Goal: Information Seeking & Learning: Check status

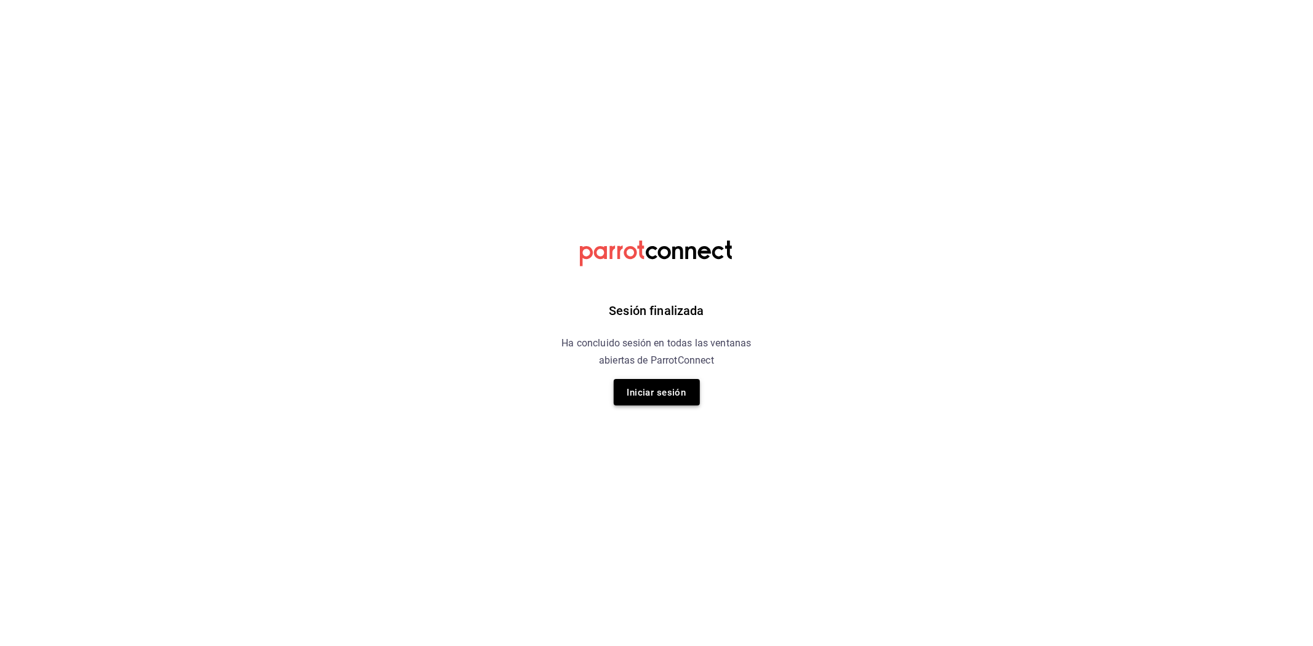
click at [681, 392] on font "Iniciar sesión" at bounding box center [656, 392] width 59 height 11
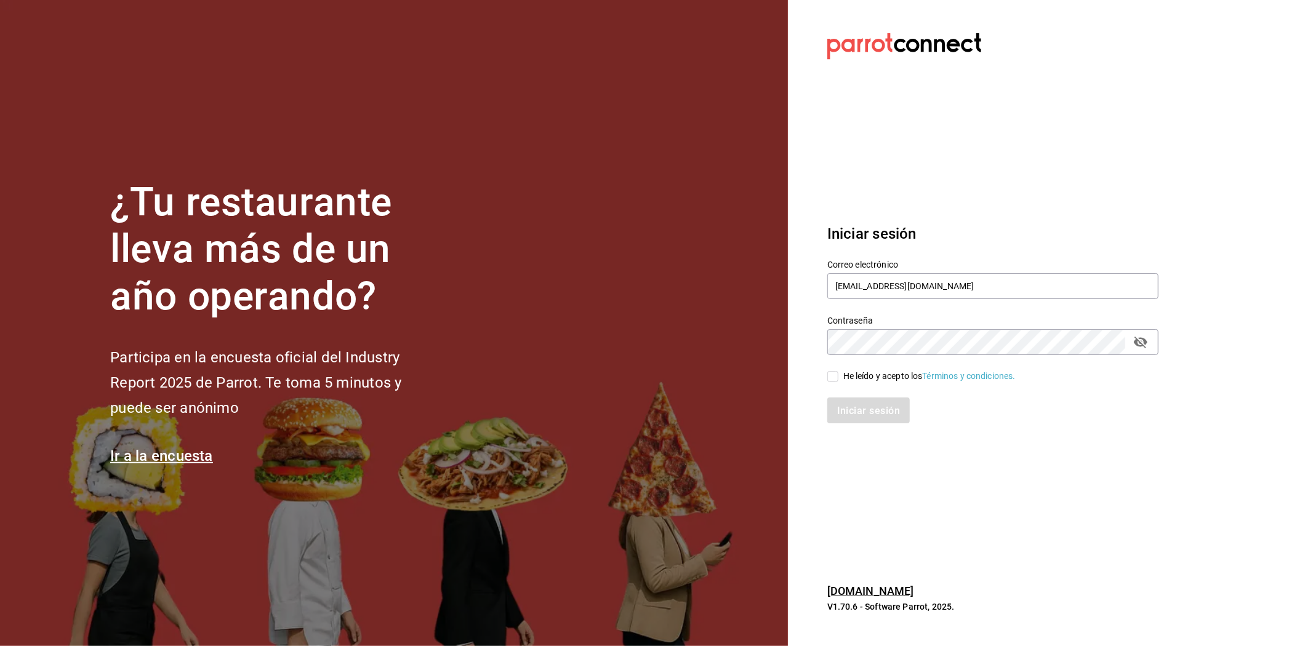
click at [838, 380] on input "He leído y acepto los Términos y condiciones." at bounding box center [832, 376] width 11 height 11
checkbox input "true"
click at [858, 405] on font "Iniciar sesión" at bounding box center [869, 411] width 63 height 12
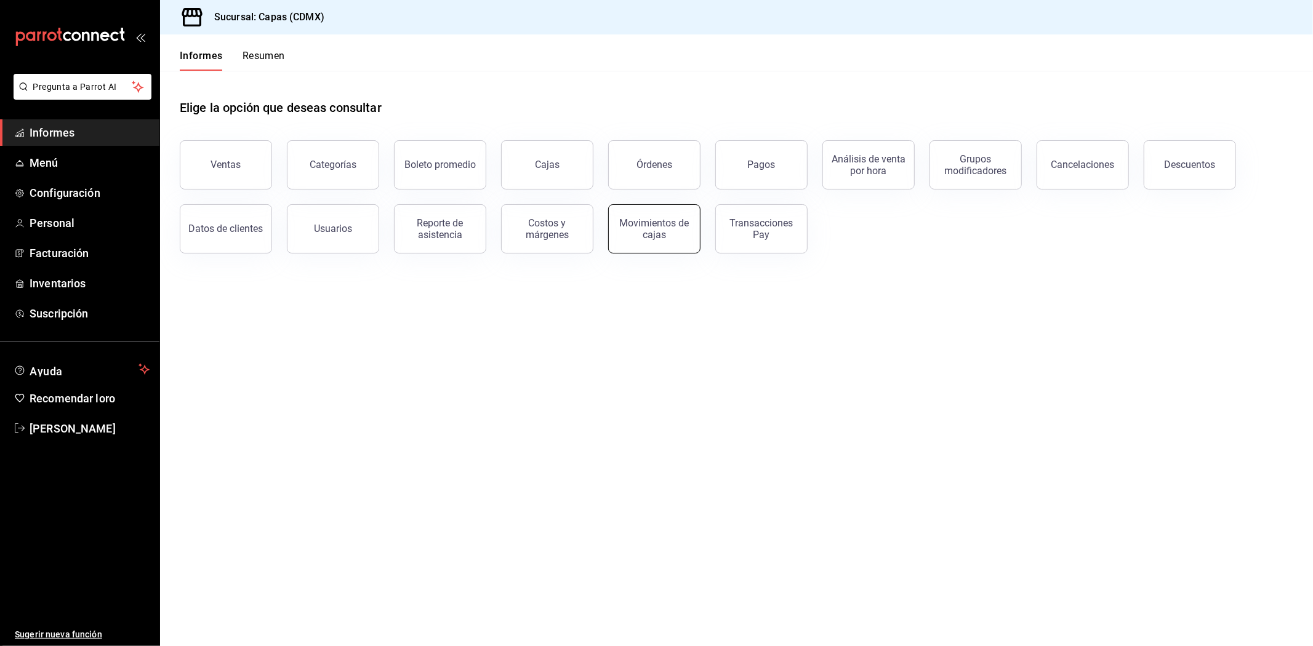
click at [647, 231] on font "Movimientos de cajas" at bounding box center [655, 228] width 70 height 23
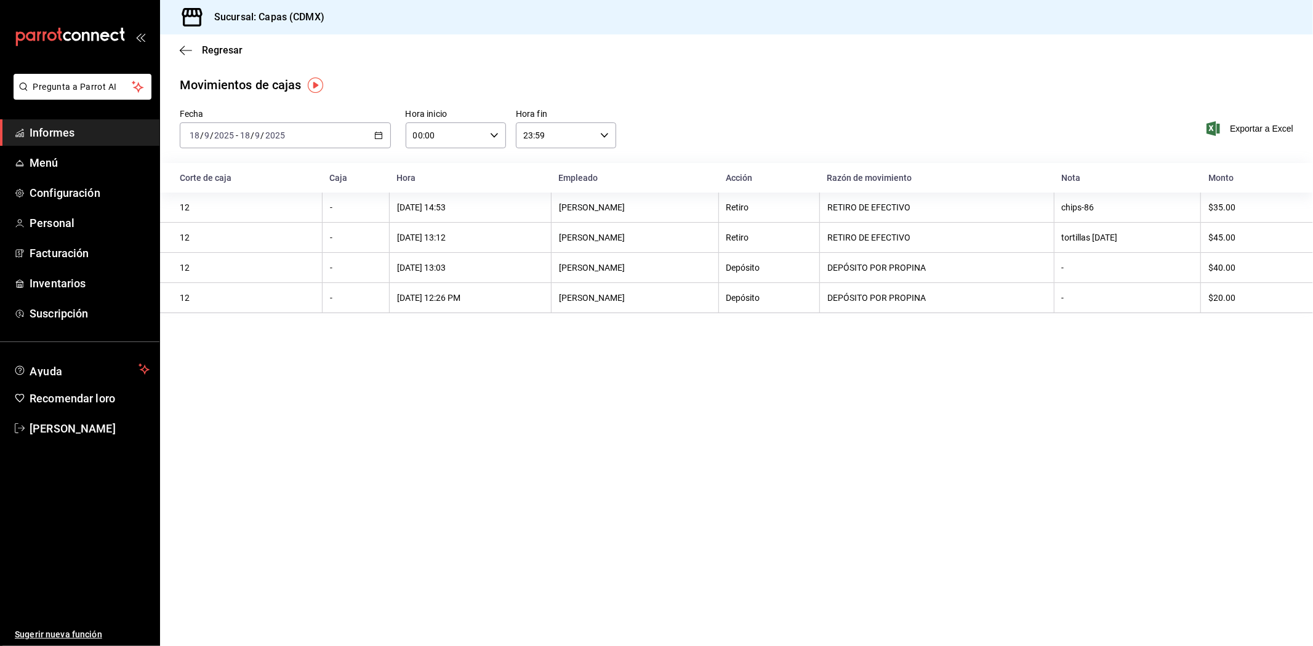
click at [377, 138] on icon "button" at bounding box center [378, 135] width 9 height 9
click at [268, 458] on main "Regresar Movimientos [PERSON_NAME] Fecha [DATE] [DATE] - [DATE] [DATE] Hora ini…" at bounding box center [736, 340] width 1153 height 612
click at [52, 134] on font "Informes" at bounding box center [52, 132] width 45 height 13
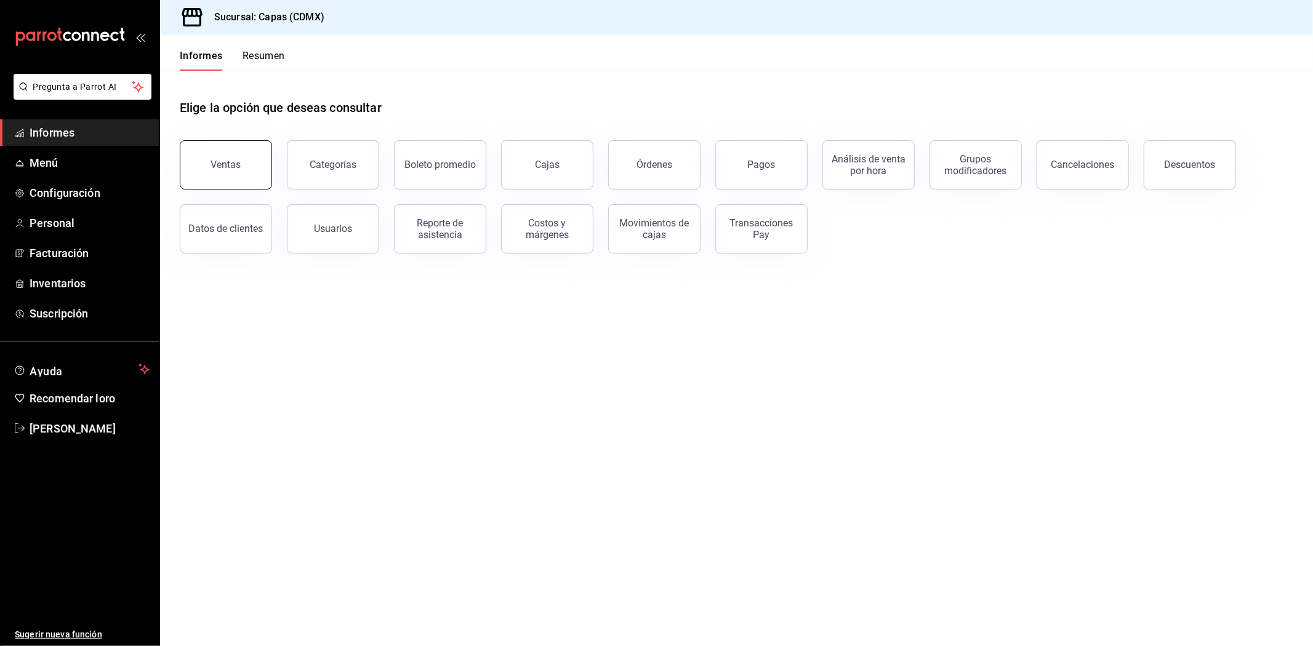
click at [226, 168] on font "Ventas" at bounding box center [226, 165] width 30 height 12
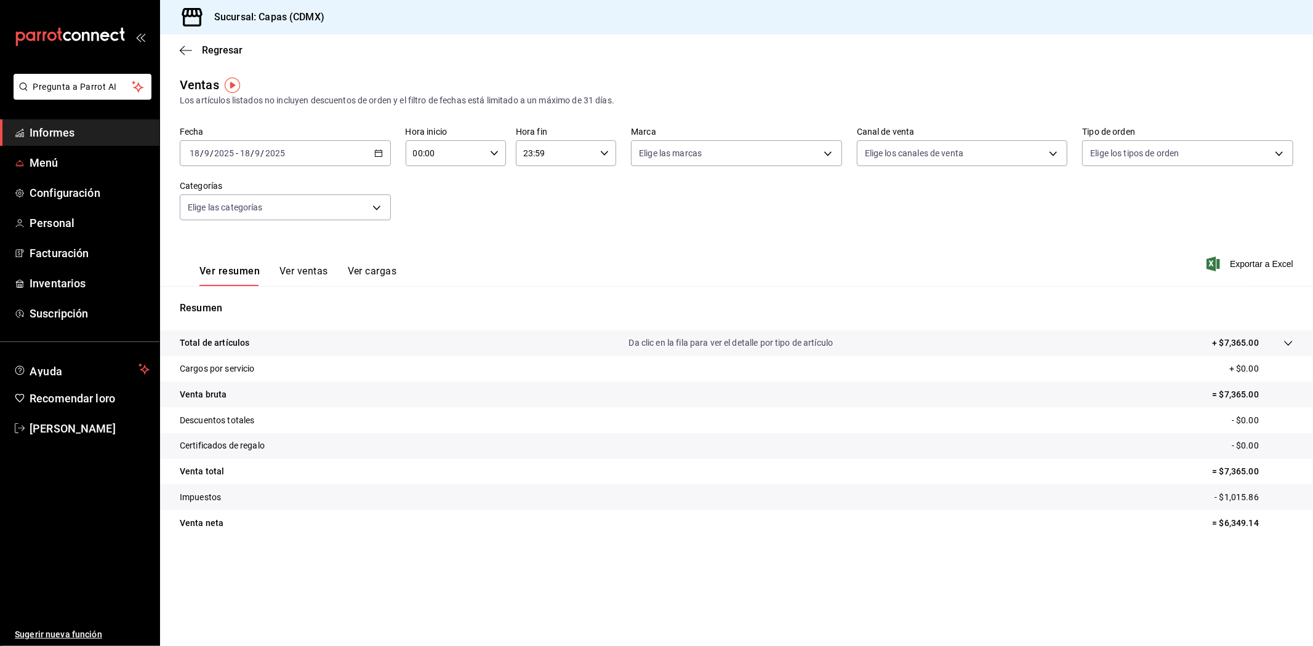
click at [78, 128] on span "Informes" at bounding box center [90, 132] width 120 height 17
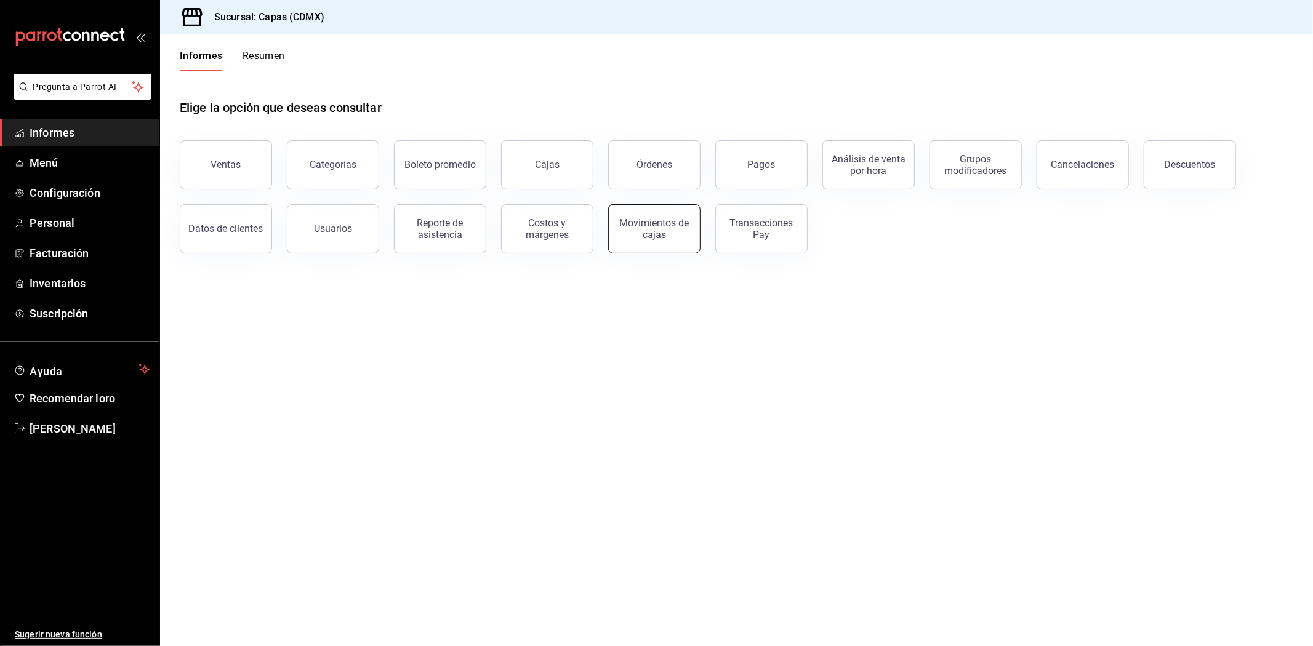
click at [677, 222] on font "Movimientos de cajas" at bounding box center [655, 228] width 70 height 23
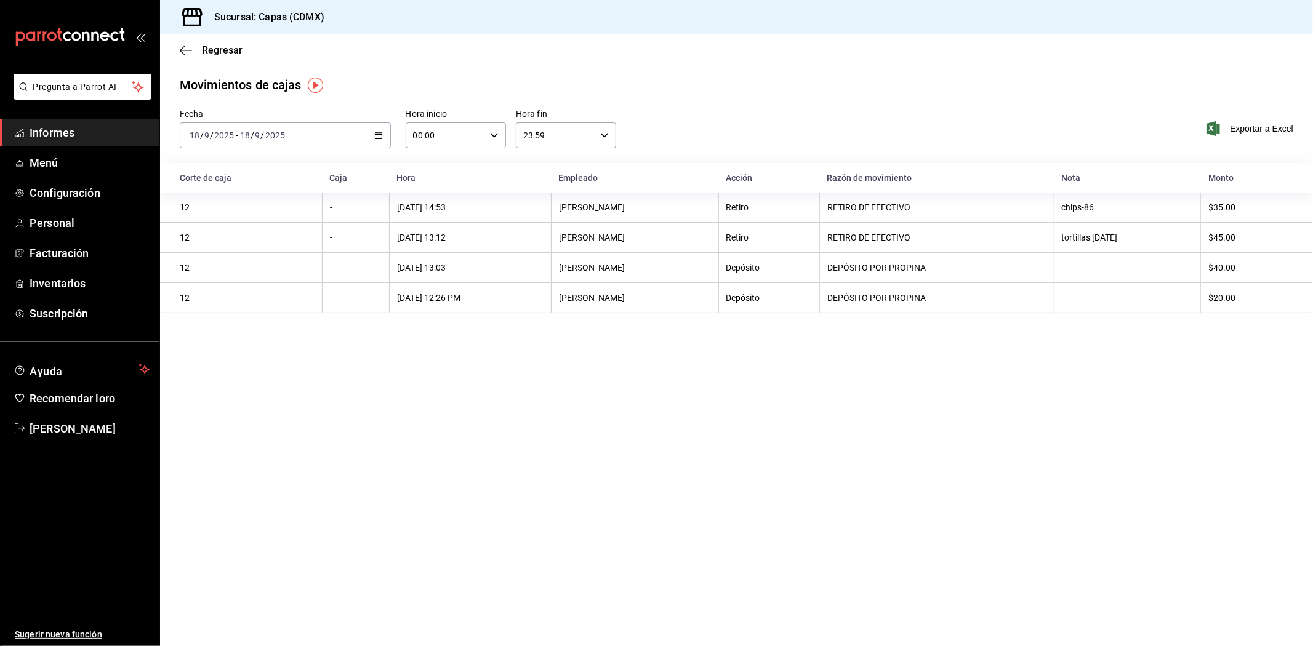
click at [375, 134] on \(Stroke\) "button" at bounding box center [378, 135] width 7 height 7
click at [216, 308] on font "Rango de fechas" at bounding box center [222, 311] width 65 height 10
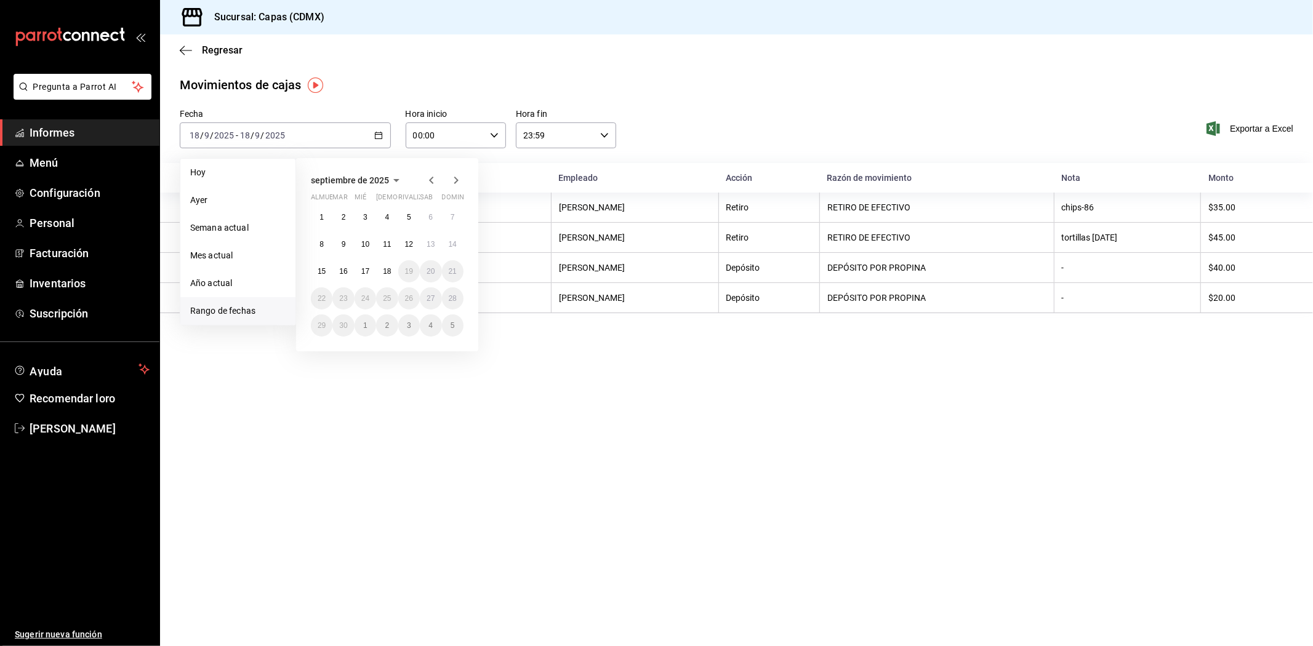
click at [427, 179] on icon "button" at bounding box center [431, 180] width 15 height 15
click at [409, 215] on font "1" at bounding box center [409, 217] width 4 height 9
click at [450, 332] on button "31" at bounding box center [453, 325] width 22 height 22
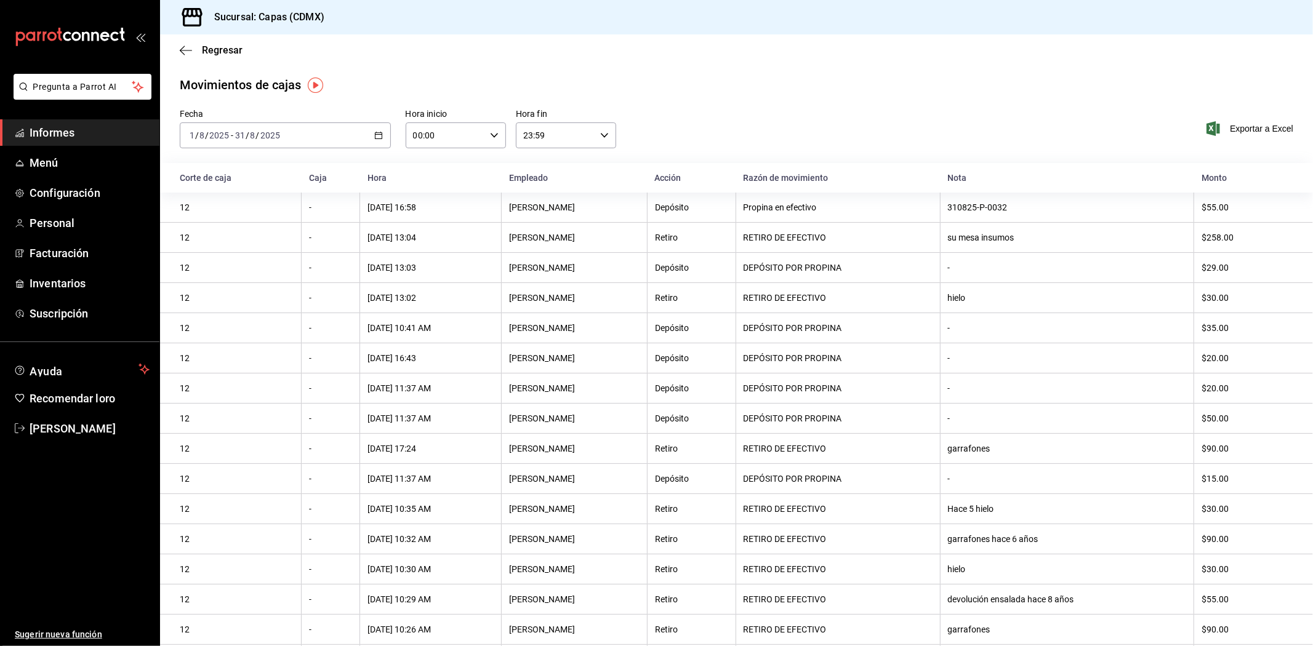
click at [96, 134] on span "Informes" at bounding box center [90, 132] width 120 height 17
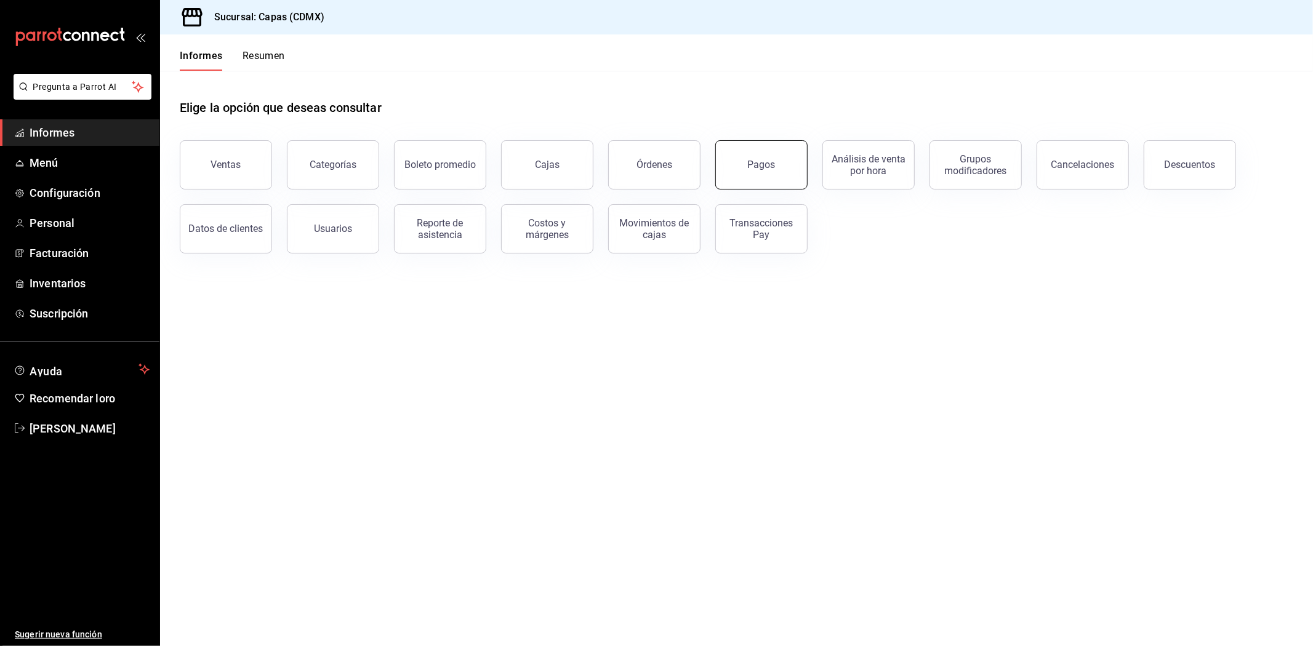
click at [758, 160] on font "Pagos" at bounding box center [762, 165] width 28 height 12
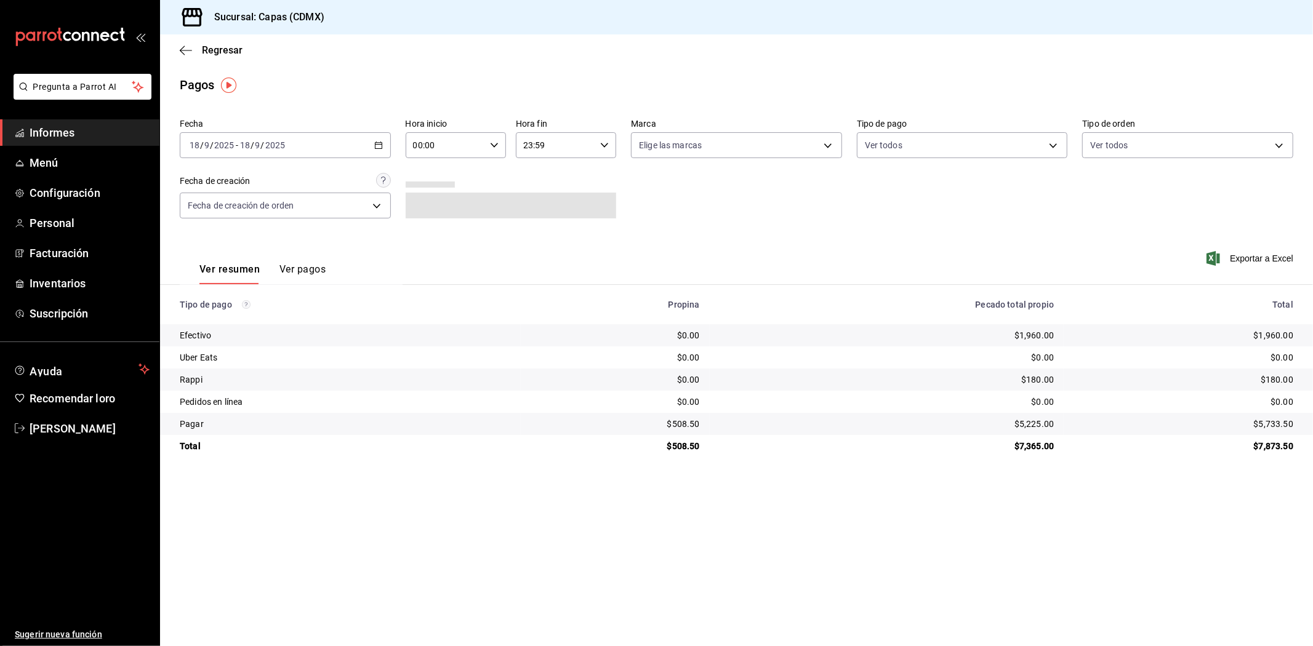
click at [382, 142] on icon "button" at bounding box center [378, 145] width 9 height 9
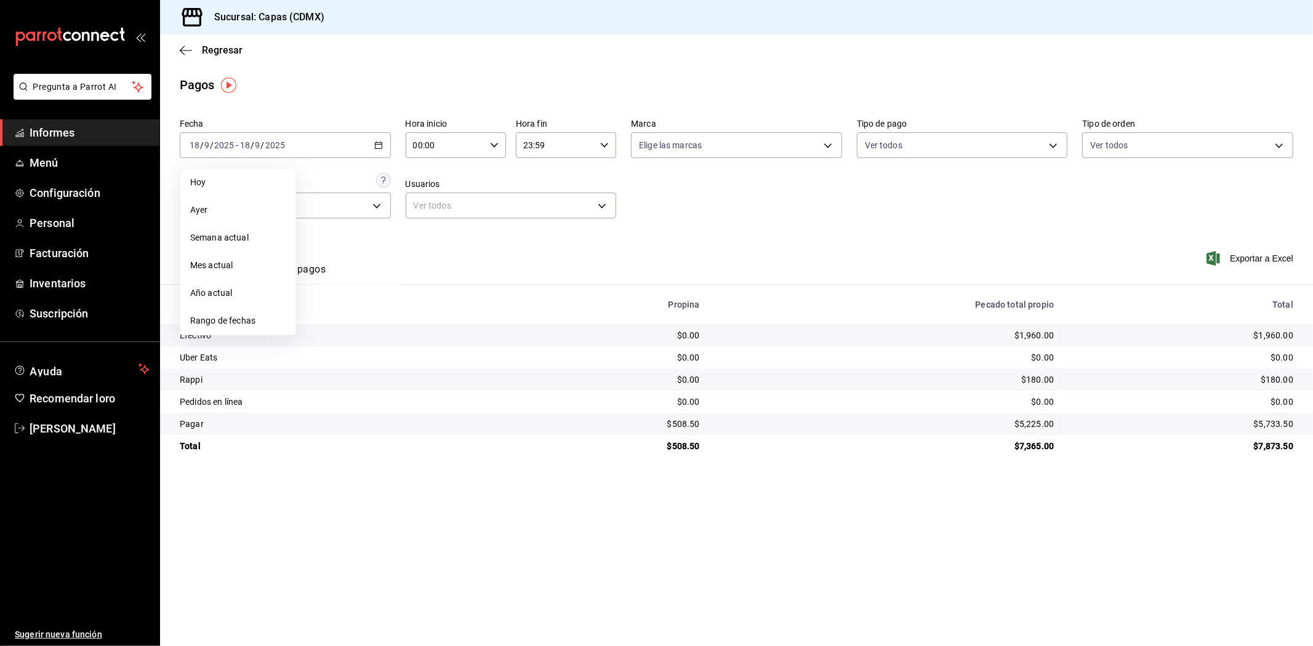
click at [298, 102] on main "Regresar Pagos Fecha [DATE] [DATE] - [DATE] [DATE] [PERSON_NAME] Semana actual …" at bounding box center [736, 340] width 1153 height 612
click at [386, 151] on div "[DATE] [DATE] - [DATE] [DATE]" at bounding box center [285, 145] width 211 height 26
click at [228, 318] on font "Rango de fechas" at bounding box center [222, 321] width 65 height 10
click at [431, 185] on icon "button" at bounding box center [431, 190] width 15 height 15
click at [404, 232] on button "1" at bounding box center [409, 227] width 22 height 22
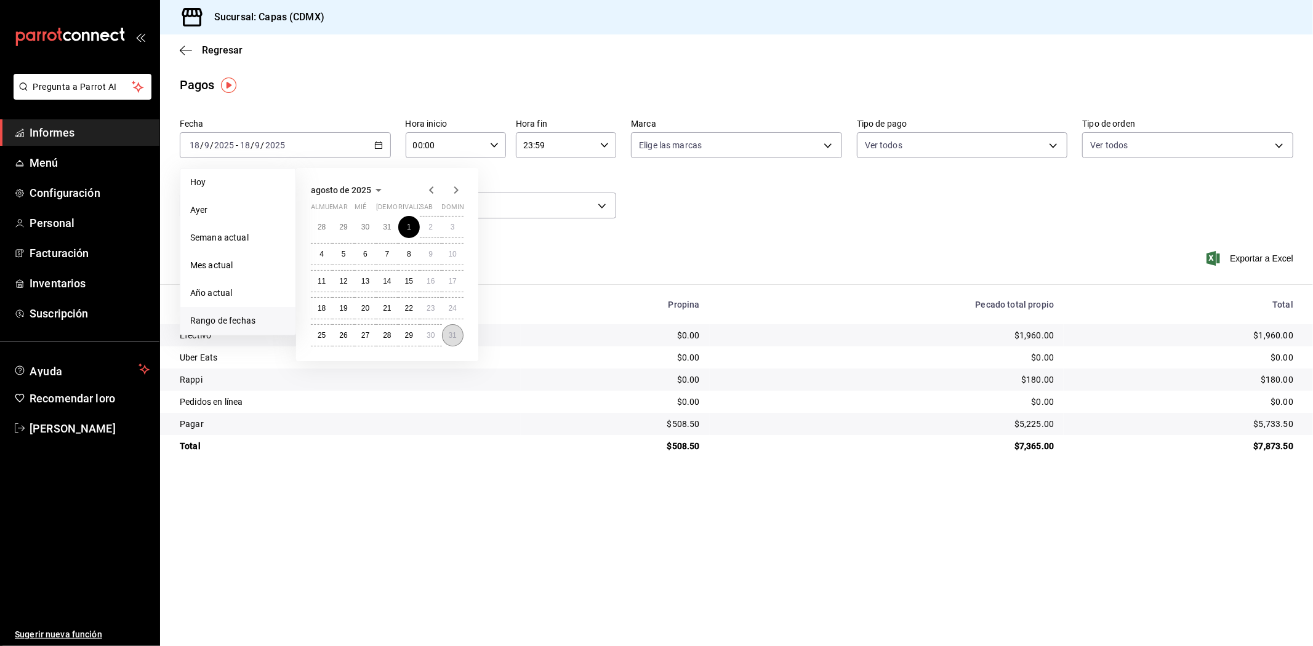
click at [454, 337] on font "31" at bounding box center [453, 335] width 8 height 9
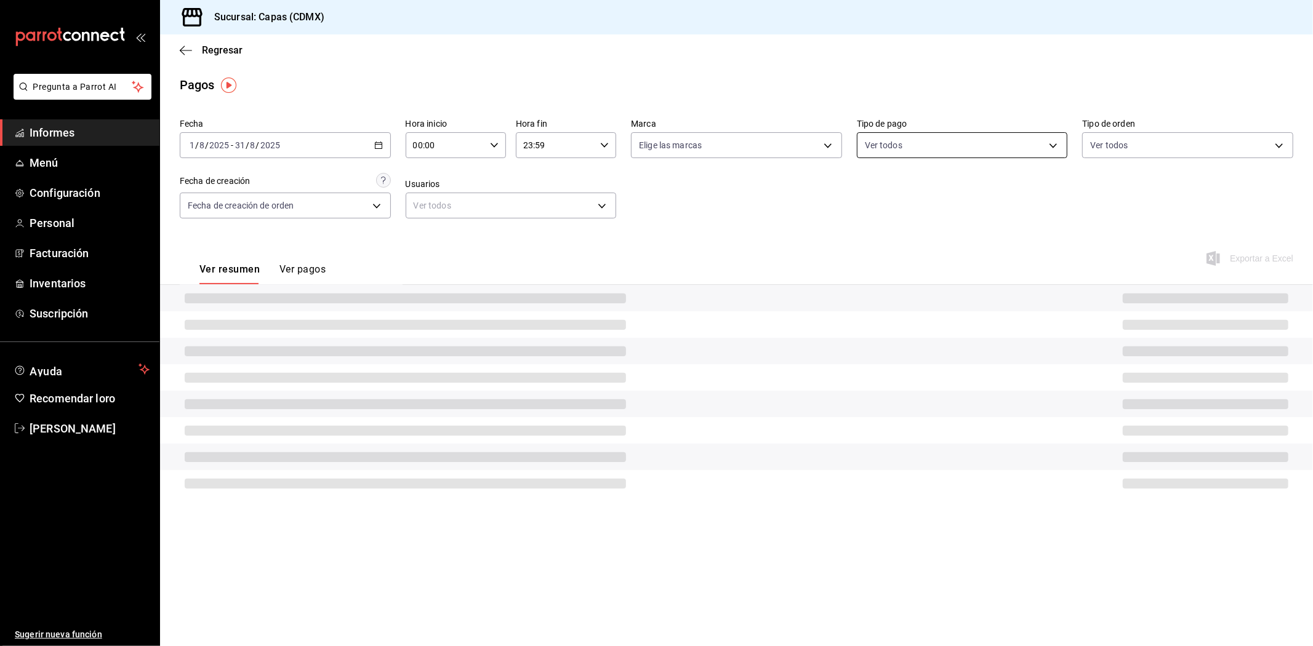
click at [930, 148] on body "Pregunta a Parrot AI Informes Menú Configuración Personal Facturación Inventari…" at bounding box center [656, 323] width 1313 height 646
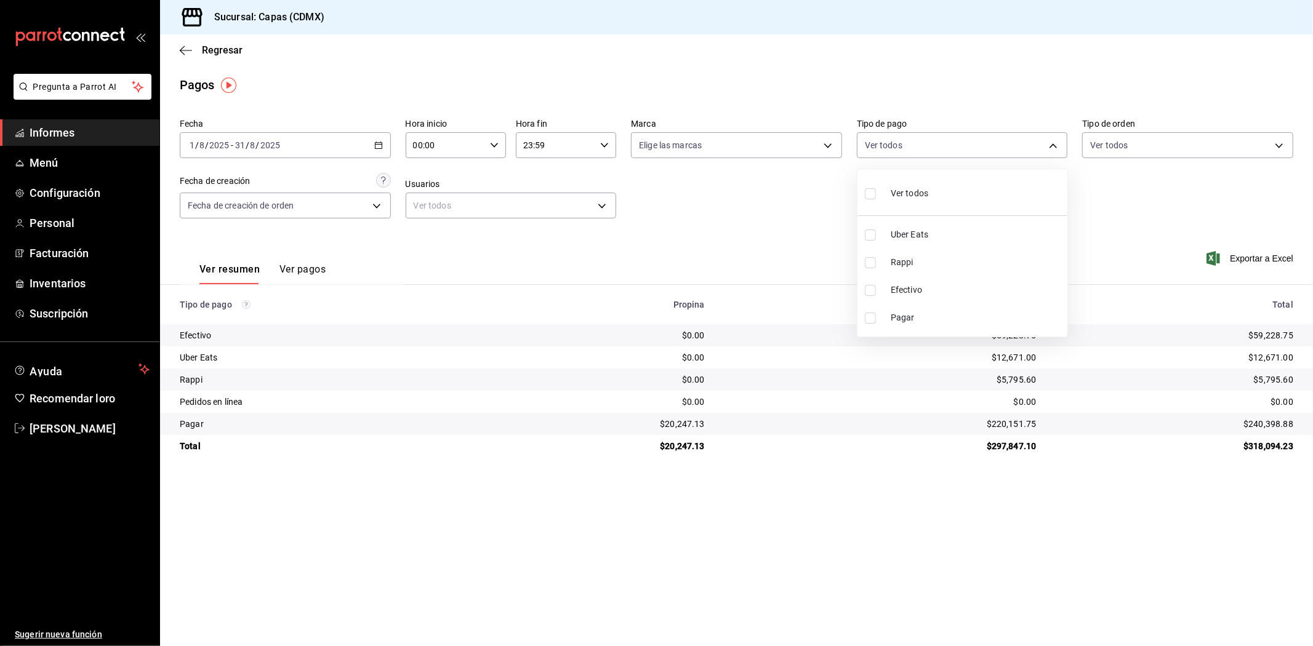
click at [874, 292] on input "checkbox" at bounding box center [870, 290] width 11 height 11
checkbox input "true"
type input "08c3f87a-4366-40dc-82ae-c7dc8737cd50"
click at [1143, 217] on div at bounding box center [656, 323] width 1313 height 646
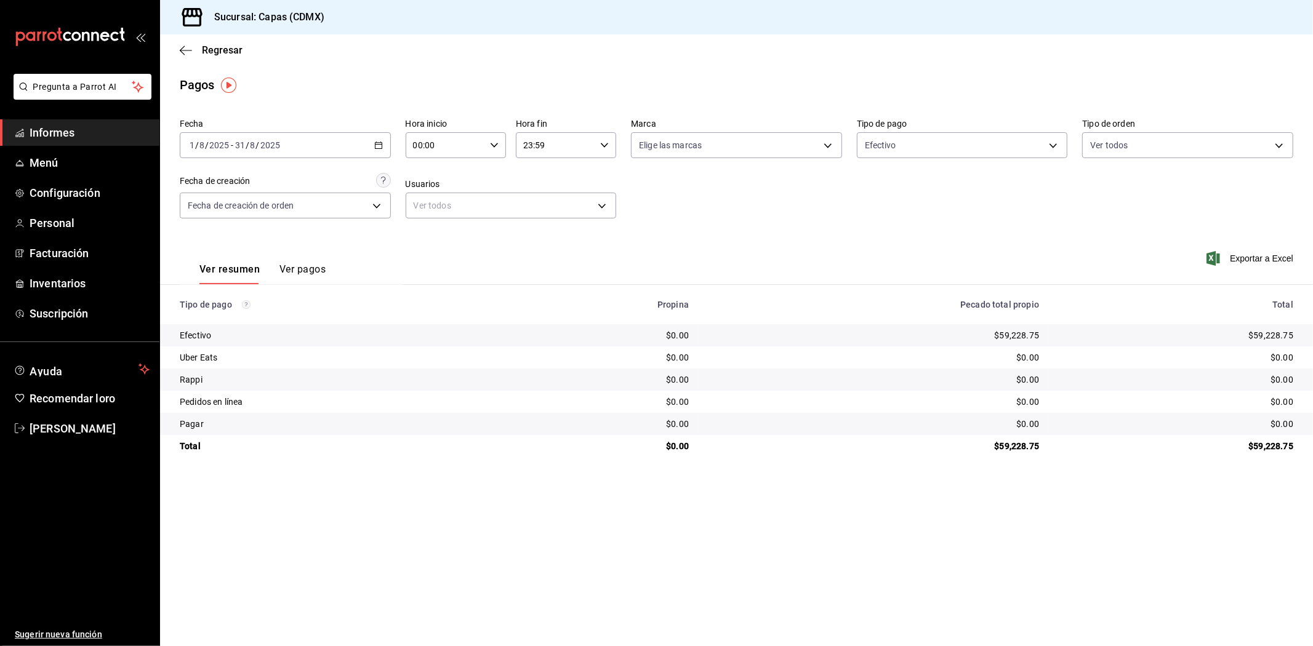
click at [49, 129] on font "Informes" at bounding box center [52, 132] width 45 height 13
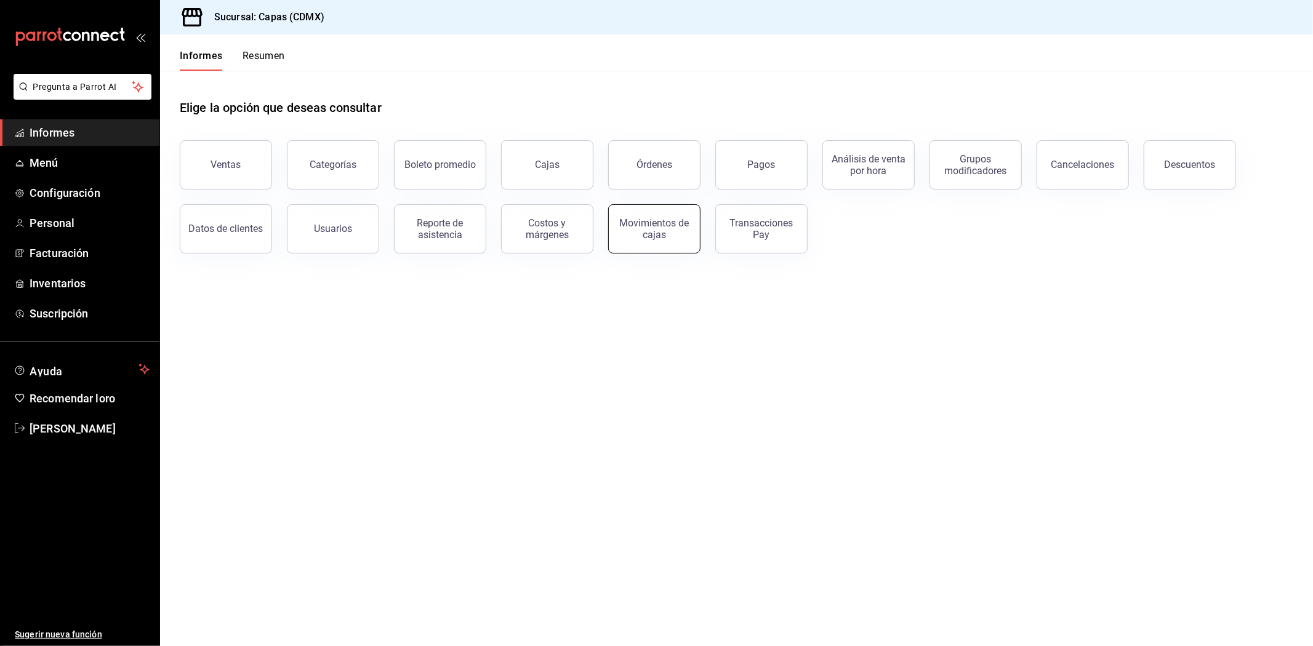
click at [635, 226] on font "Movimientos de cajas" at bounding box center [655, 228] width 70 height 23
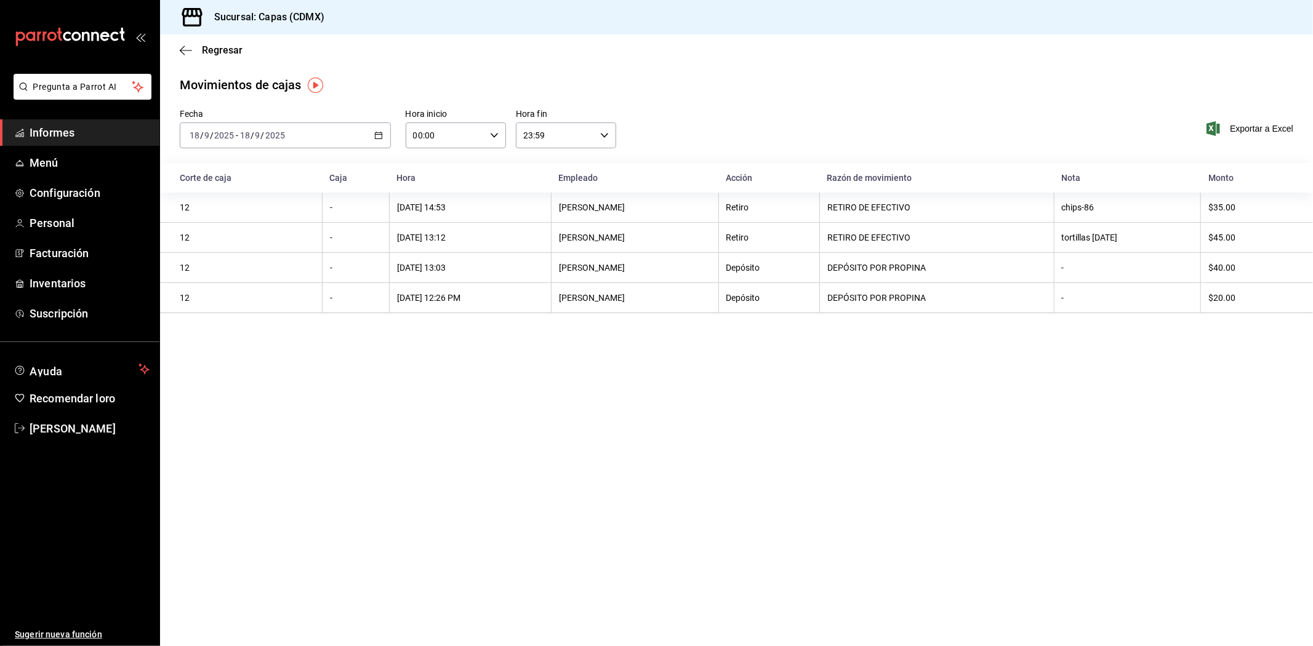
click at [382, 137] on \(Stroke\) "button" at bounding box center [378, 135] width 7 height 7
click at [441, 374] on main "Regresar Movimientos [PERSON_NAME] Fecha [DATE] [DATE] - [DATE] [DATE] Hora ini…" at bounding box center [736, 340] width 1153 height 612
click at [53, 129] on font "Informes" at bounding box center [52, 132] width 45 height 13
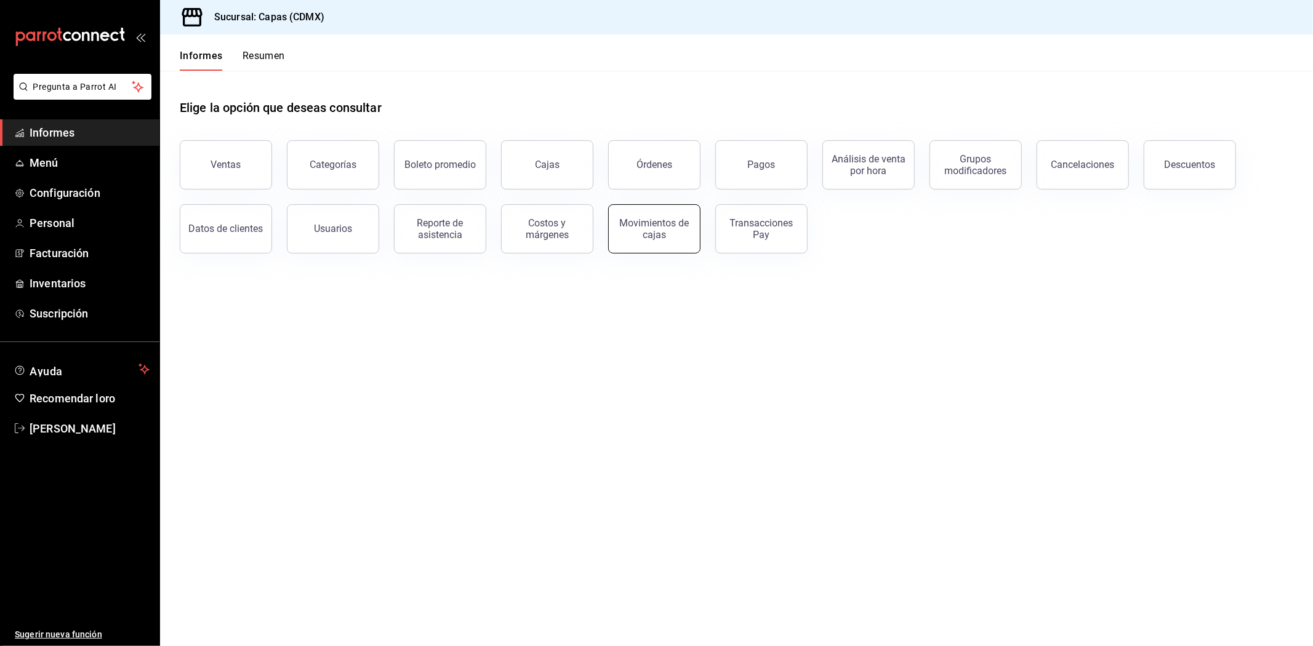
click at [654, 240] on font "Movimientos de cajas" at bounding box center [655, 228] width 70 height 23
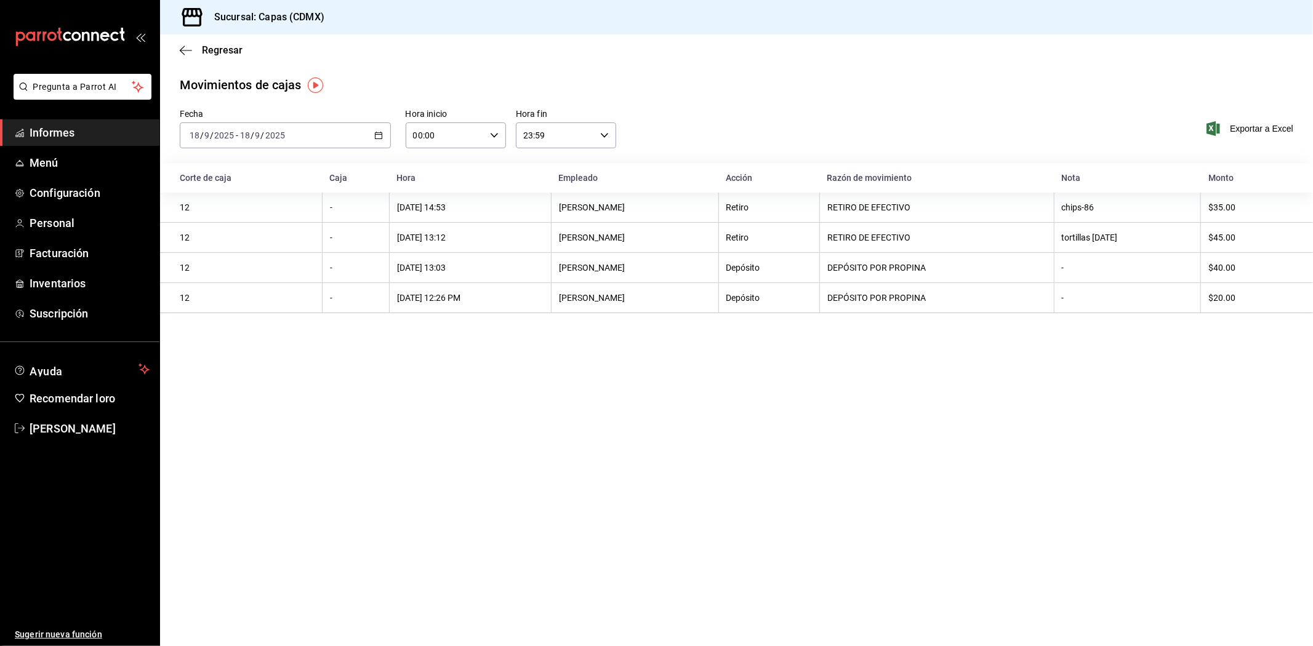
click at [758, 464] on main "Regresar Movimientos [PERSON_NAME] Fecha [DATE] [DATE] - [DATE] [DATE] Hora ini…" at bounding box center [736, 340] width 1153 height 612
click at [422, 370] on main "Regresar Movimientos [PERSON_NAME] Fecha [DATE] [DATE] - [DATE] [DATE] Hora ini…" at bounding box center [736, 340] width 1153 height 612
click at [75, 142] on link "Informes" at bounding box center [79, 132] width 159 height 26
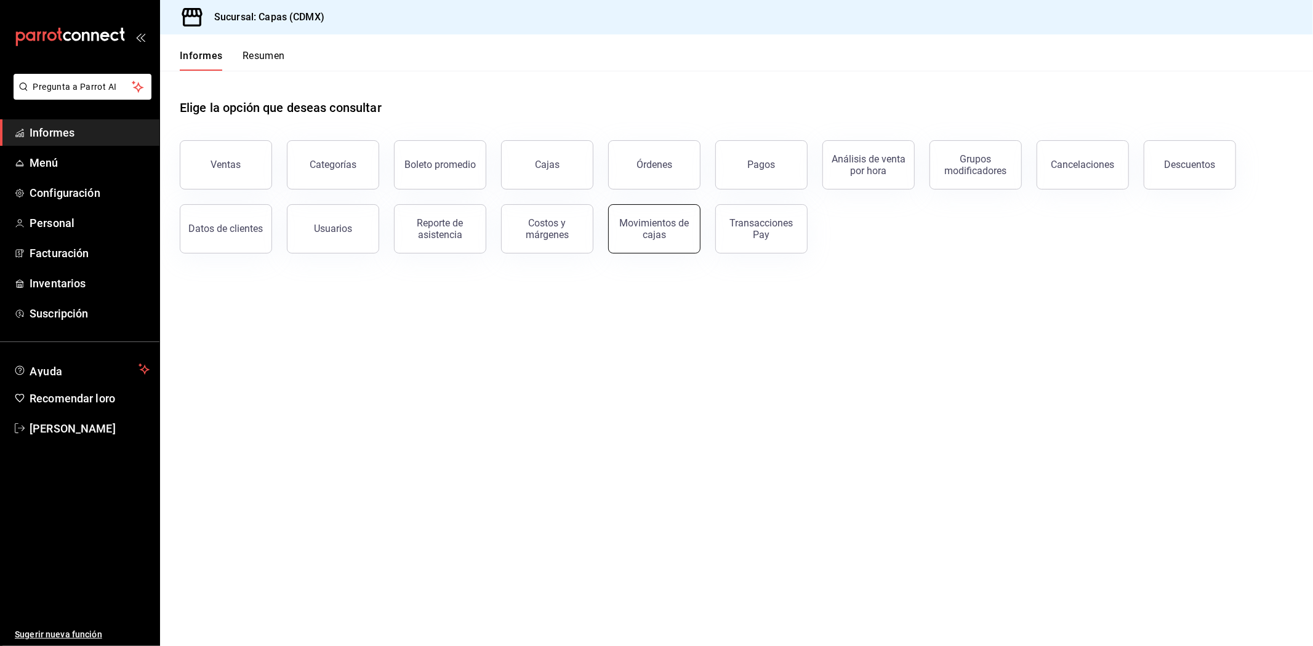
click at [675, 237] on div "Movimientos de cajas" at bounding box center [654, 228] width 76 height 23
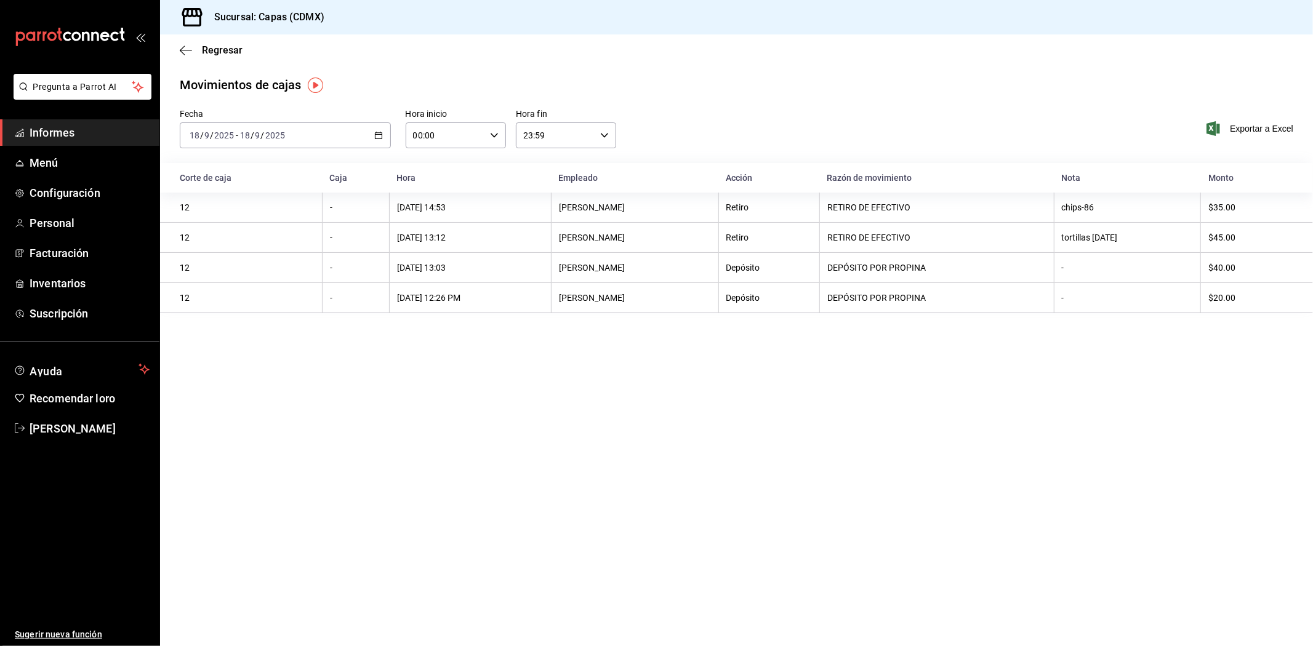
click at [72, 138] on span "Informes" at bounding box center [90, 132] width 120 height 17
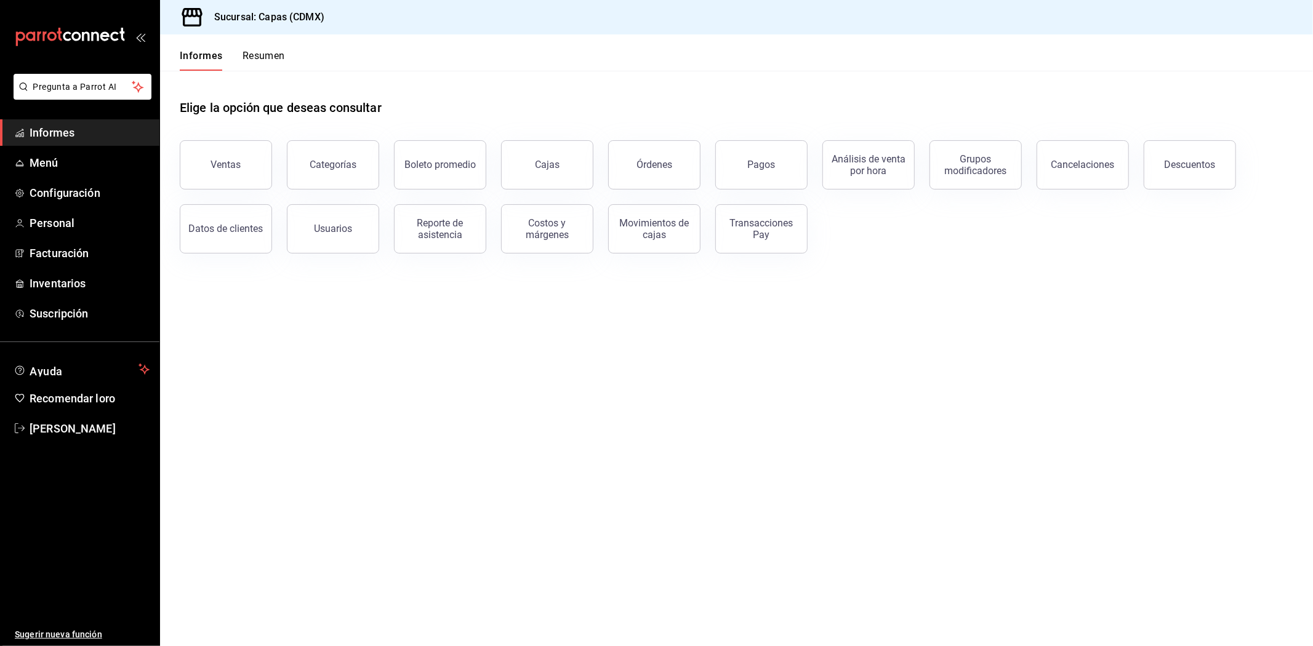
click at [751, 236] on div "Transacciones Pay" at bounding box center [761, 228] width 76 height 23
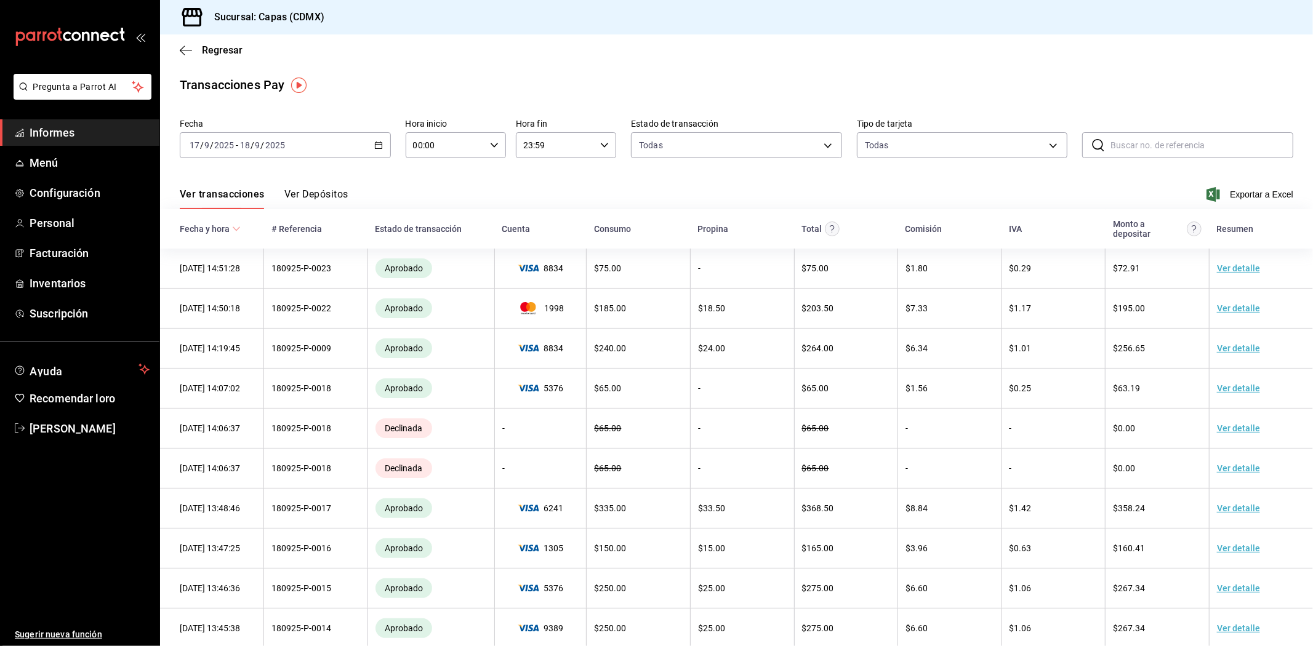
click at [315, 204] on button "Ver Depósitos" at bounding box center [316, 199] width 64 height 22
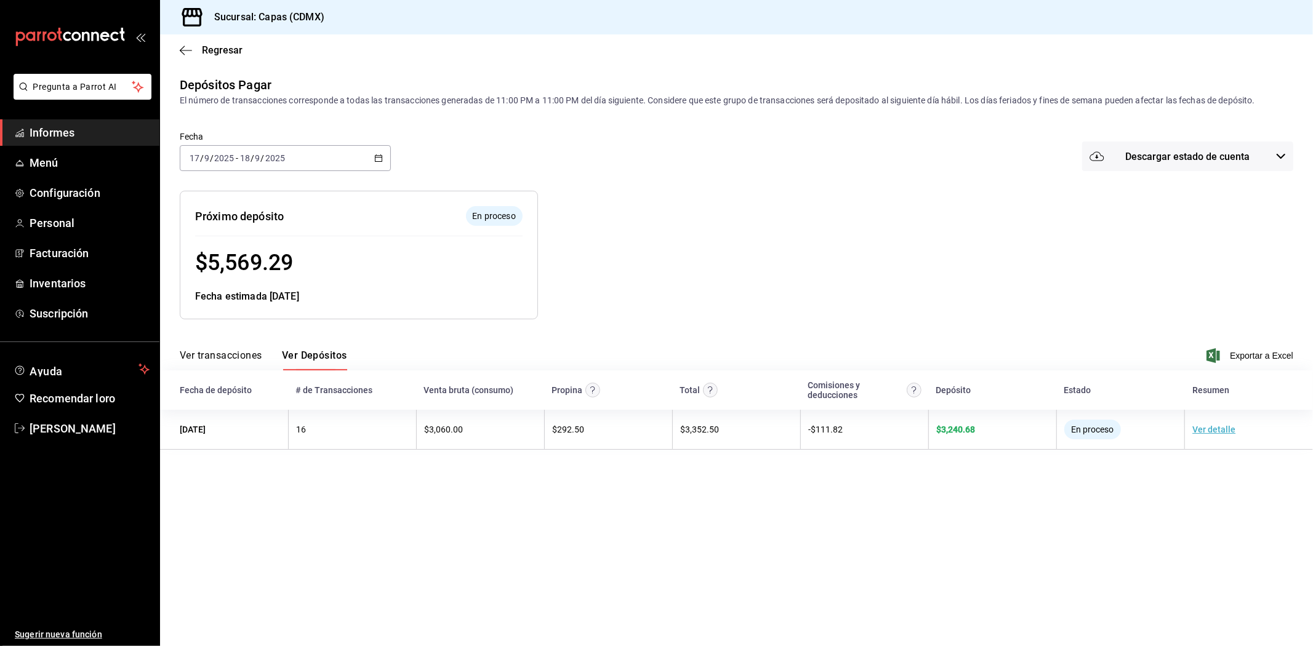
click at [306, 361] on font "Ver Depósitos" at bounding box center [314, 356] width 65 height 12
drag, startPoint x: 175, startPoint y: 36, endPoint x: 178, endPoint y: 44, distance: 8.8
click at [175, 38] on div "Regresar" at bounding box center [736, 49] width 1153 height 31
click at [189, 50] on icon "button" at bounding box center [186, 50] width 12 height 11
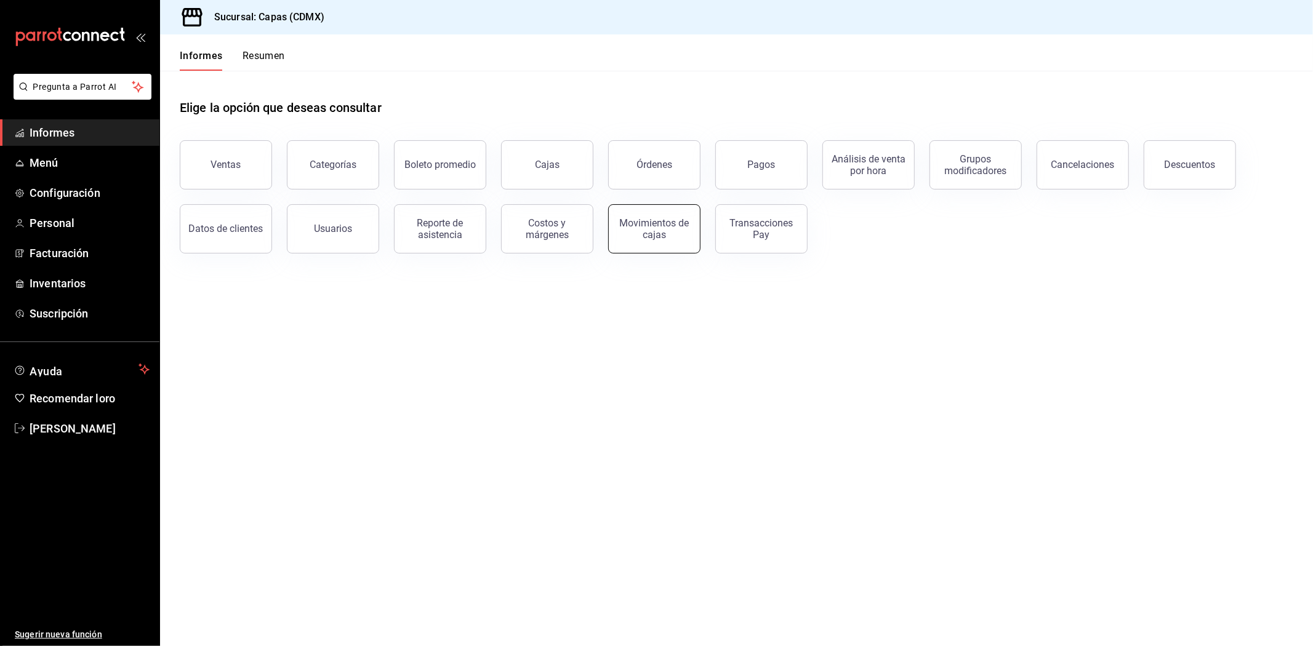
click at [666, 234] on div "Movimientos de cajas" at bounding box center [654, 228] width 76 height 23
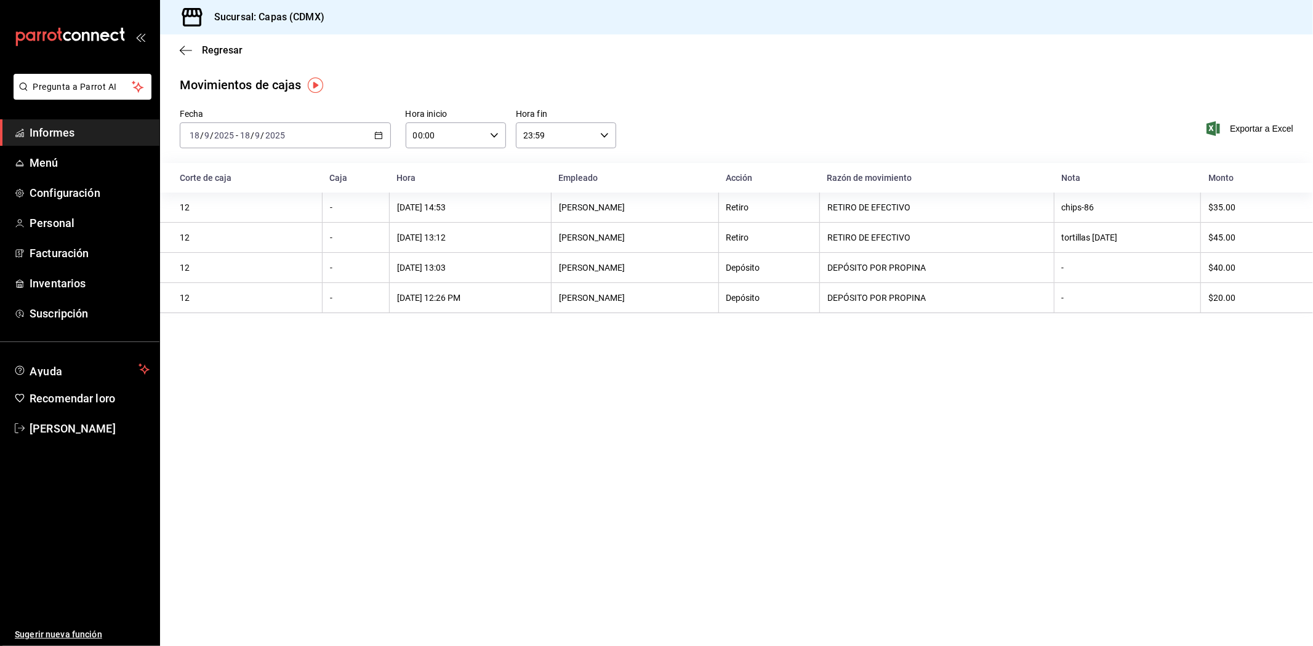
click at [370, 133] on div "[DATE] [DATE] - [DATE] [DATE]" at bounding box center [285, 135] width 211 height 26
click at [297, 343] on main "Regresar Movimientos de cajas Fecha 2025-09-18 18 / 9 / 2025 - 2025-09-18 18 / …" at bounding box center [736, 340] width 1153 height 612
click at [375, 140] on div "[DATE] [DATE] - [DATE] [DATE]" at bounding box center [285, 135] width 211 height 26
click at [242, 311] on font "Rango de fechas" at bounding box center [222, 311] width 65 height 10
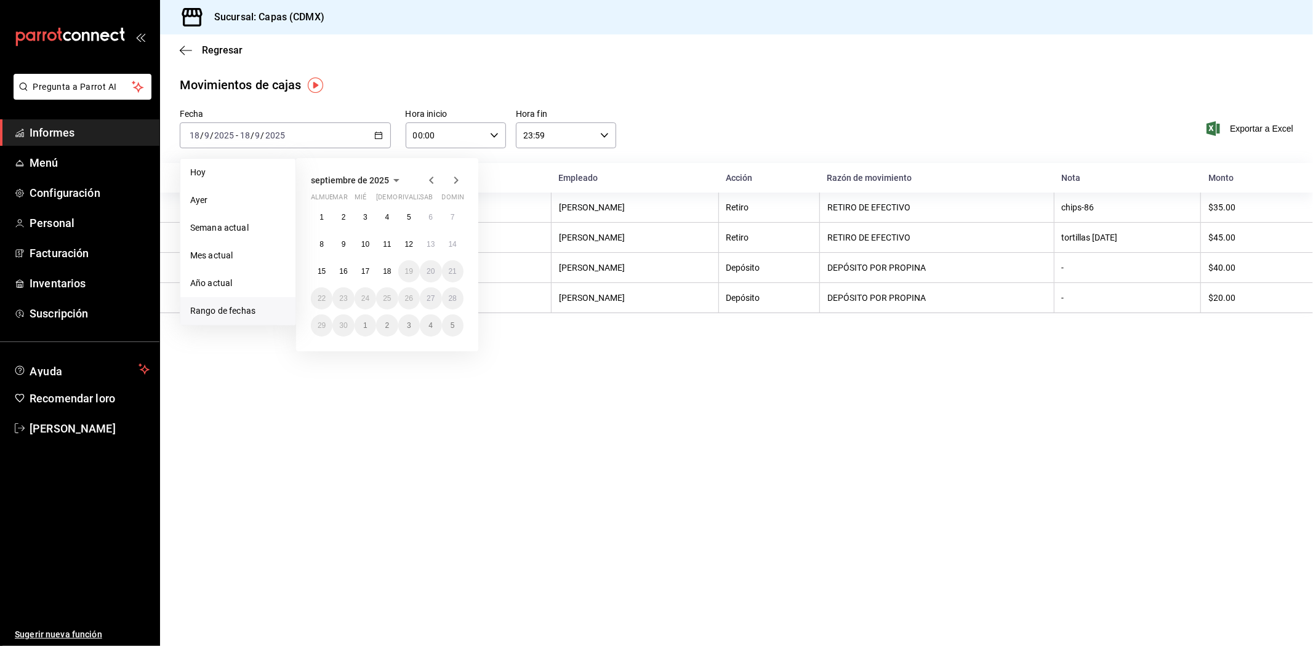
click at [427, 181] on icon "button" at bounding box center [431, 180] width 15 height 15
click at [402, 222] on button "1" at bounding box center [409, 217] width 22 height 22
click at [449, 327] on font "31" at bounding box center [453, 325] width 8 height 9
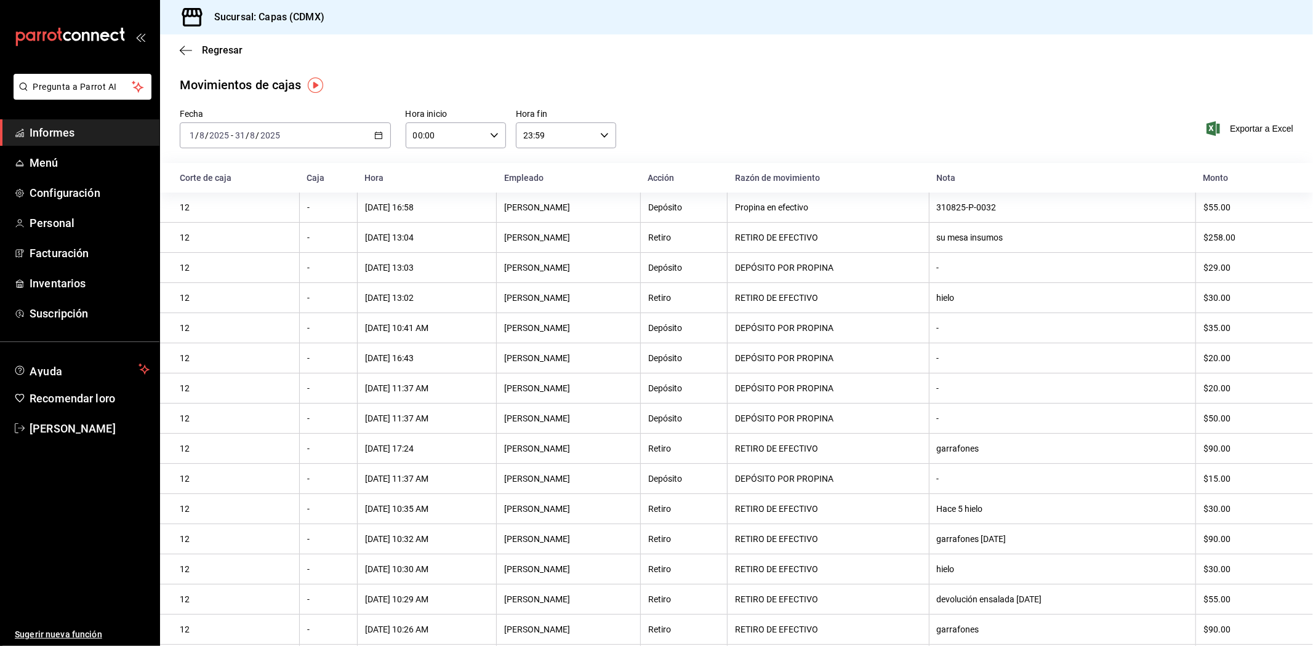
click at [681, 122] on div "Fecha 2025-08-01 1 / 8 / 2025 - 2025-08-31 31 / 8 / 2025 Hora inicio 00:00 Hora…" at bounding box center [736, 136] width 1153 height 54
click at [821, 115] on div "Fecha 2025-08-01 1 / 8 / 2025 - 2025-08-31 31 / 8 / 2025 Hora inicio 00:00 Hora…" at bounding box center [736, 136] width 1153 height 54
click at [78, 135] on span "Informes" at bounding box center [90, 132] width 120 height 17
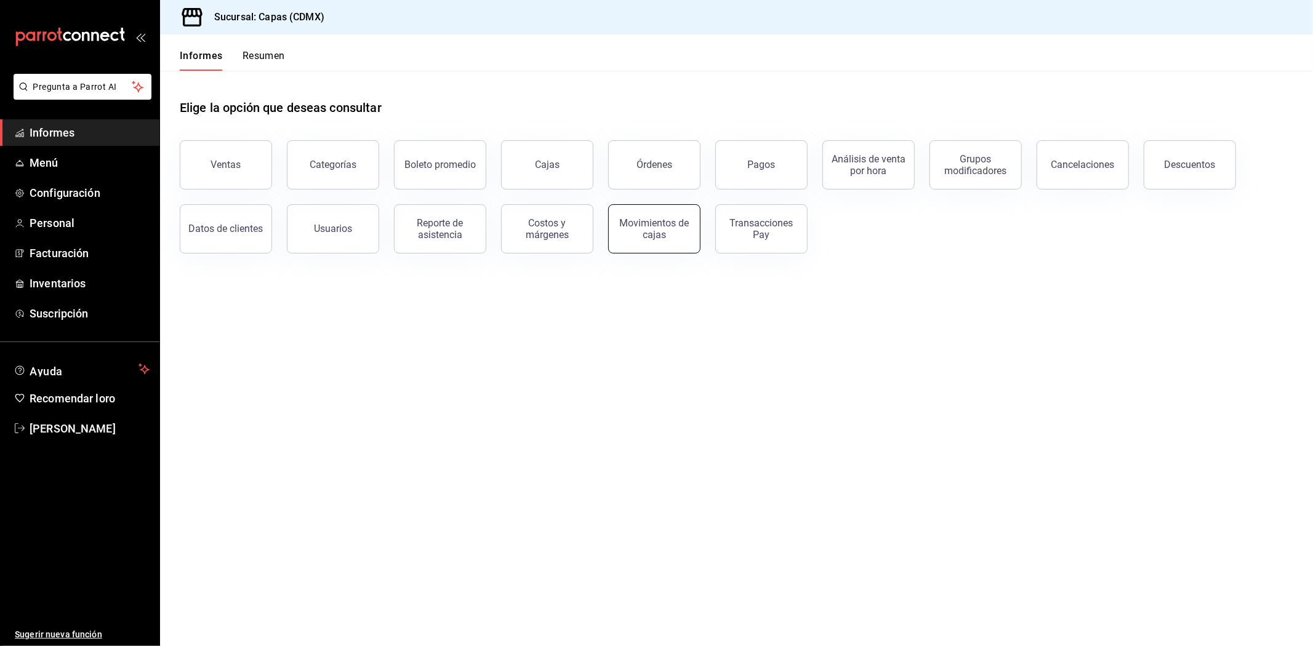
click at [657, 231] on font "Movimientos de cajas" at bounding box center [655, 228] width 70 height 23
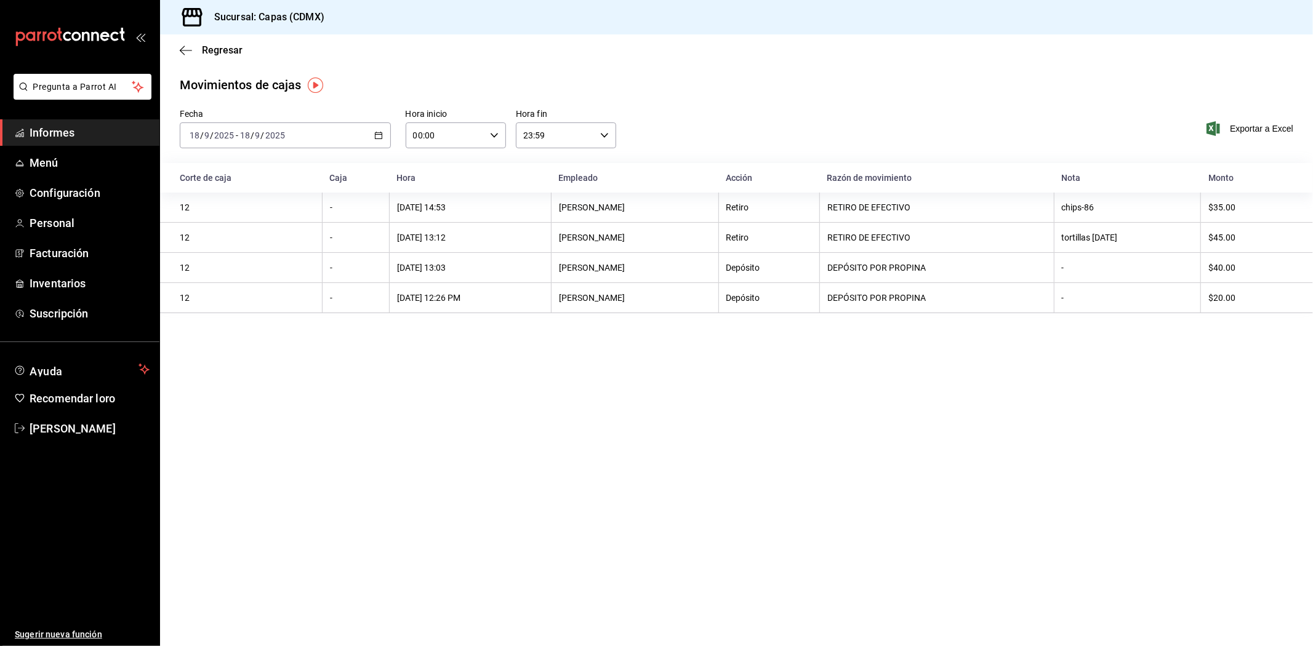
click at [382, 131] on icon "button" at bounding box center [378, 135] width 9 height 9
click at [214, 308] on font "Rango de fechas" at bounding box center [222, 311] width 65 height 10
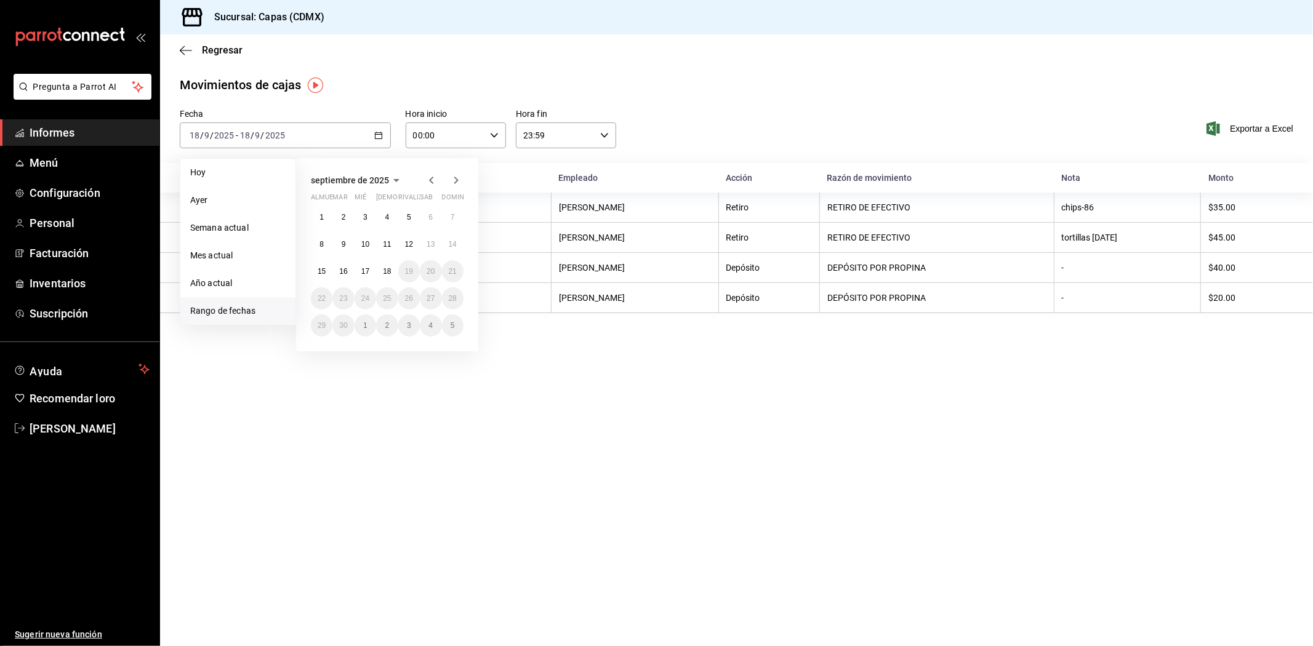
click at [432, 176] on icon "button" at bounding box center [431, 180] width 15 height 15
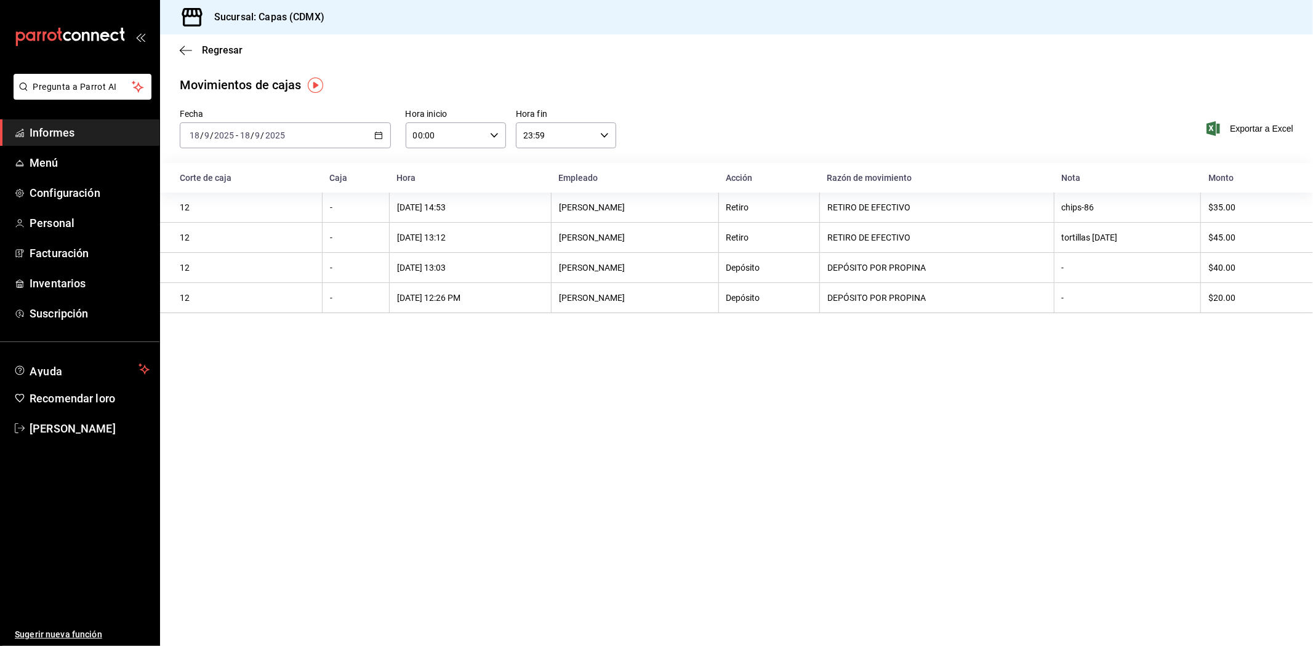
click at [468, 498] on main "Regresar Movimientos [PERSON_NAME] Fecha [DATE] [DATE] - [DATE] [DATE] Hora ini…" at bounding box center [736, 340] width 1153 height 612
click at [63, 132] on font "Informes" at bounding box center [52, 132] width 45 height 13
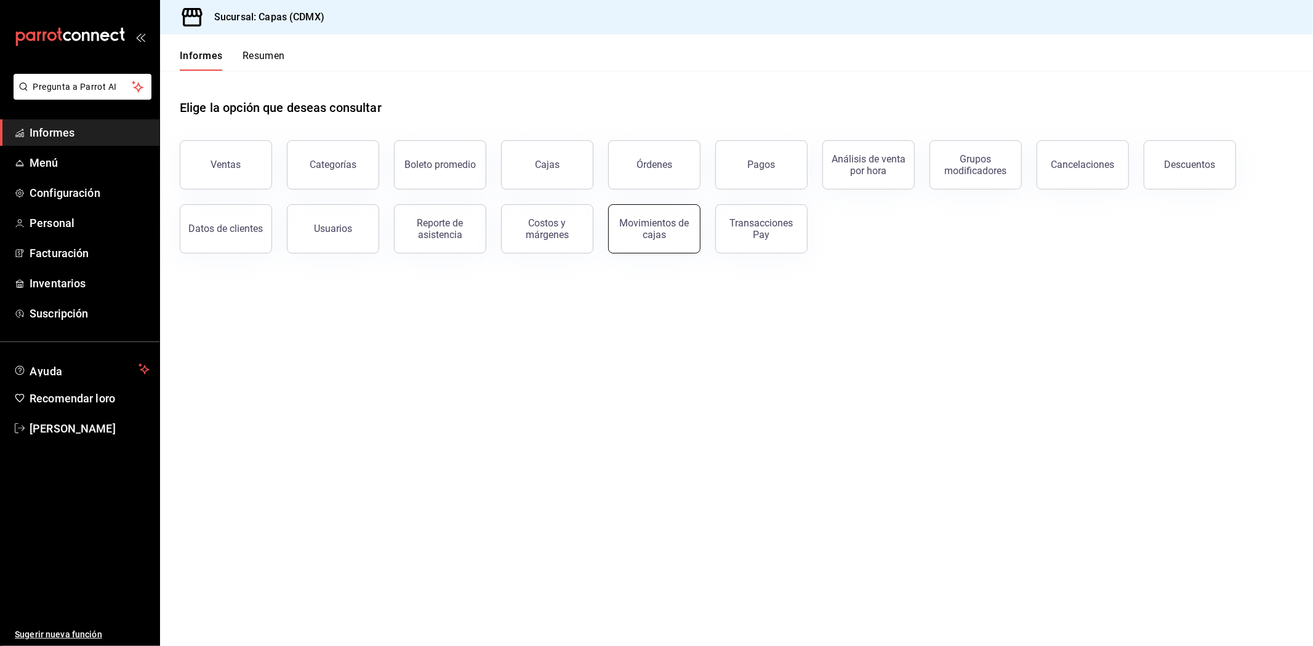
click at [665, 239] on div "Movimientos de cajas" at bounding box center [654, 228] width 76 height 23
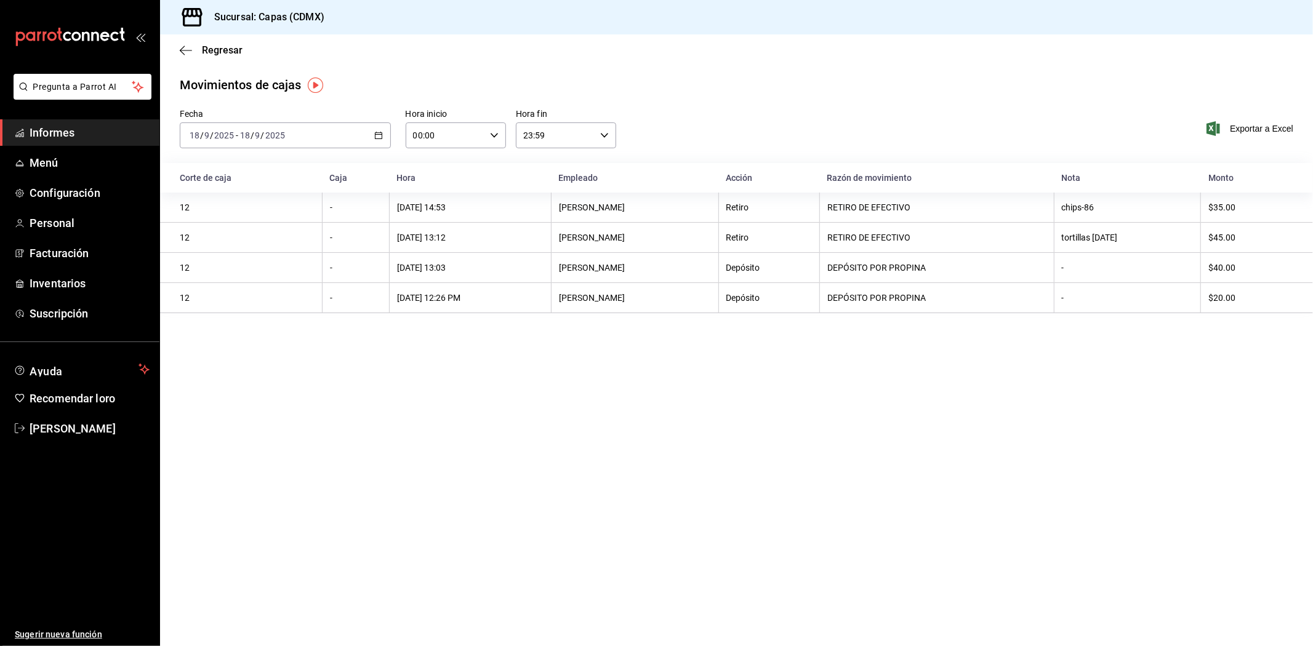
click at [374, 131] on icon "button" at bounding box center [378, 135] width 9 height 9
click at [437, 394] on main "Regresar Movimientos de cajas Fecha 2025-09-18 18 / 9 / 2025 - 2025-09-18 18 / …" at bounding box center [736, 340] width 1153 height 612
click at [623, 425] on main "Regresar Movimientos [PERSON_NAME] Fecha [DATE] [DATE] - [DATE] [DATE] Hora ini…" at bounding box center [736, 340] width 1153 height 612
click at [612, 393] on main "Regresar Movimientos [PERSON_NAME] Fecha [DATE] [DATE] - [DATE] [DATE] Hora ini…" at bounding box center [736, 340] width 1153 height 612
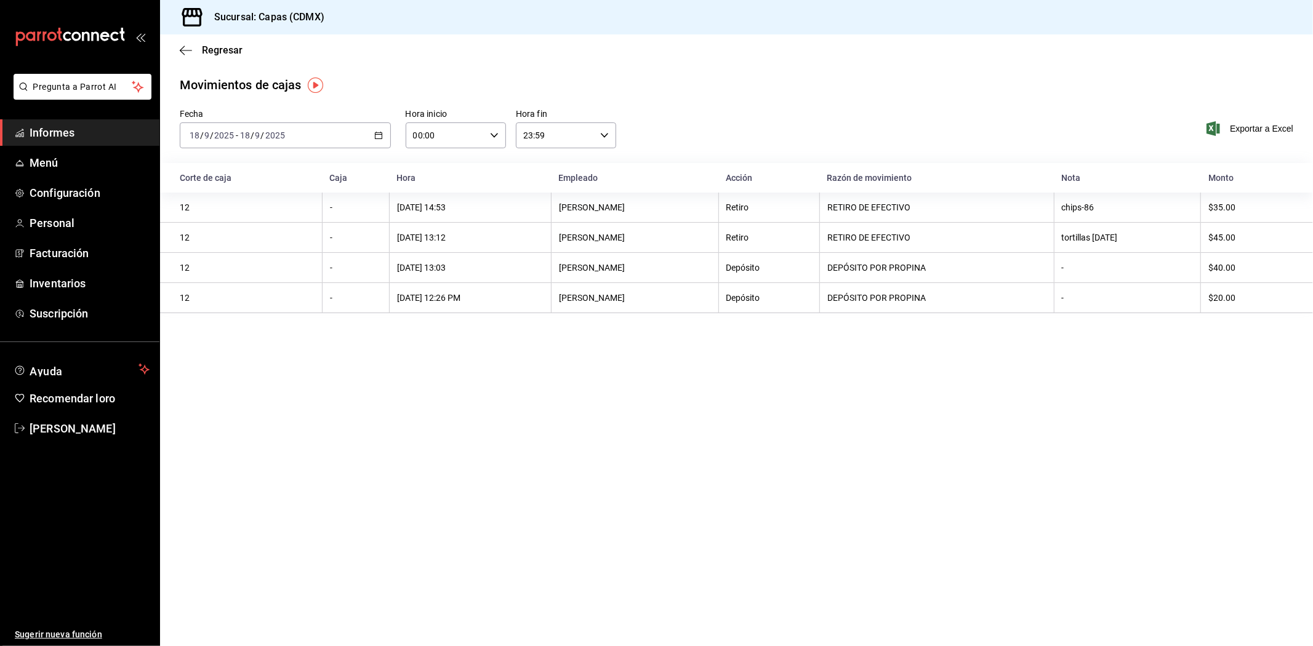
click at [612, 393] on main "Regresar Movimientos [PERSON_NAME] Fecha [DATE] [DATE] - [DATE] [DATE] Hora ini…" at bounding box center [736, 340] width 1153 height 612
click at [567, 343] on main "Regresar Movimientos [PERSON_NAME] Fecha [DATE] [DATE] - [DATE] [DATE] Hora ini…" at bounding box center [736, 340] width 1153 height 612
